Goal: Information Seeking & Learning: Learn about a topic

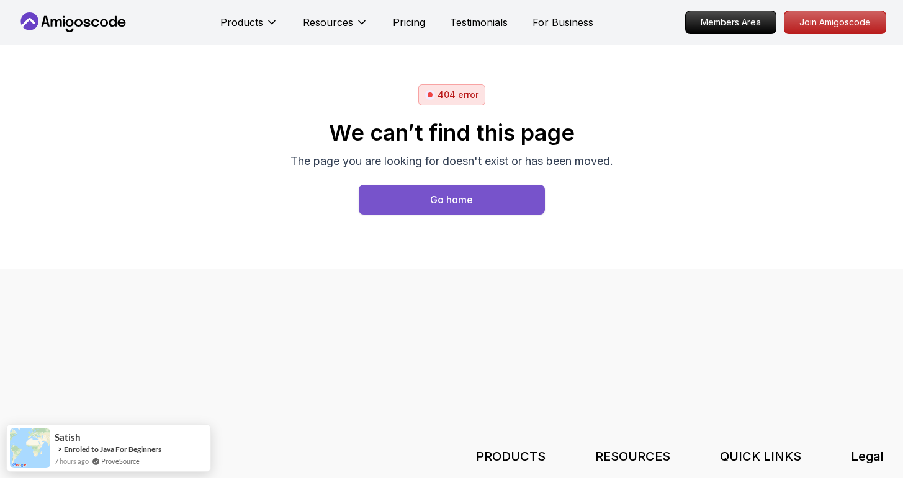
click at [484, 197] on button "Go home" at bounding box center [452, 200] width 186 height 30
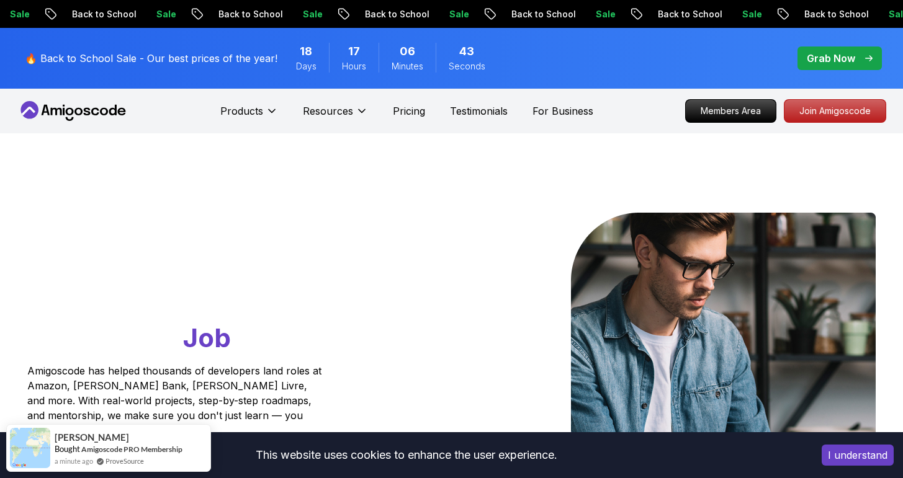
click at [91, 110] on icon at bounding box center [73, 111] width 112 height 20
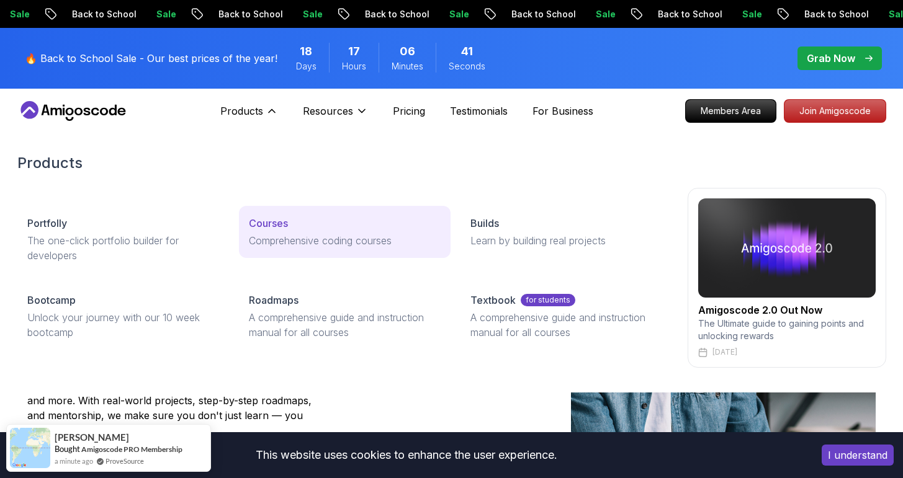
click at [272, 223] on p "Courses" at bounding box center [268, 223] width 39 height 15
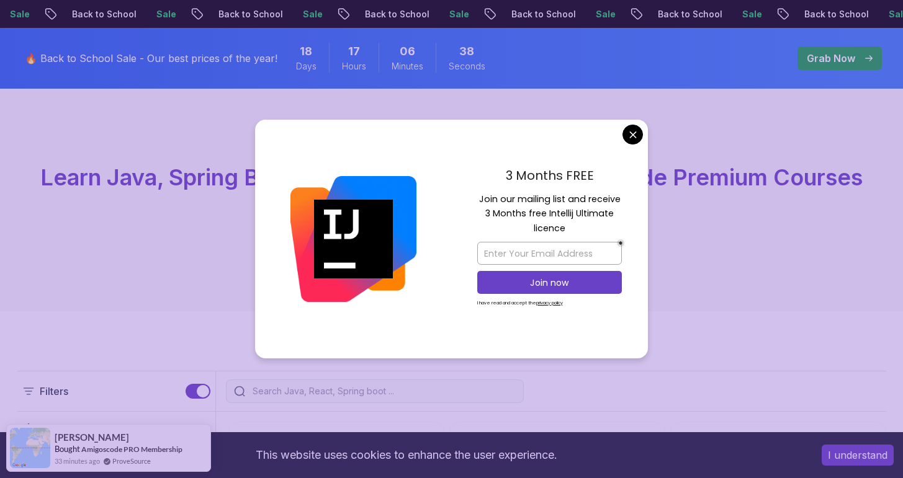
scroll to position [57, 0]
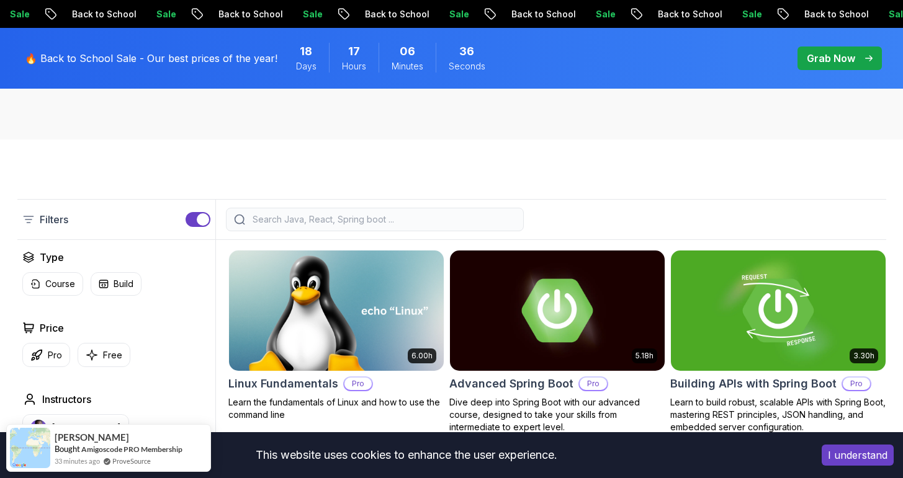
scroll to position [287, 0]
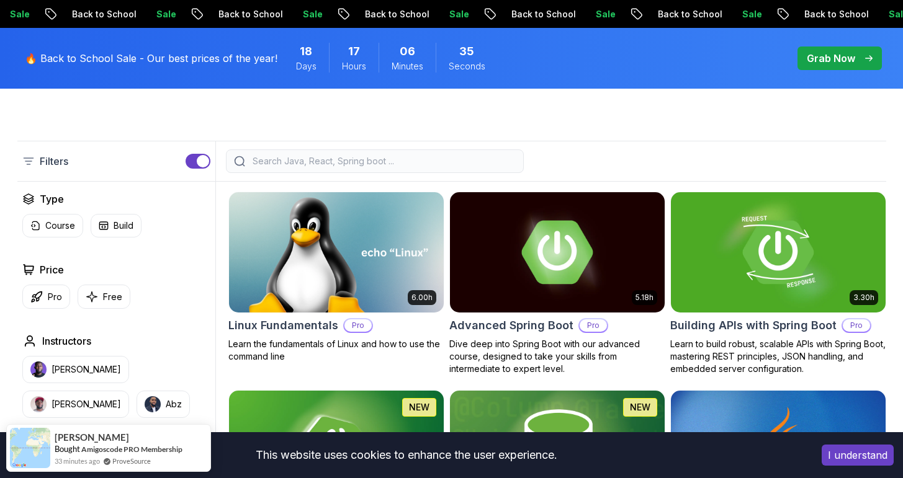
click at [860, 452] on button "I understand" at bounding box center [857, 455] width 72 height 21
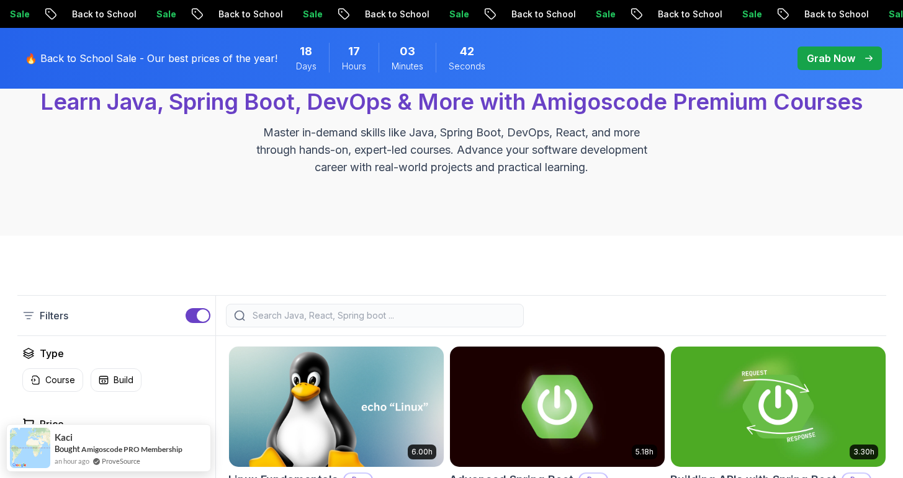
scroll to position [0, 0]
